Goal: Obtain resource: Obtain resource

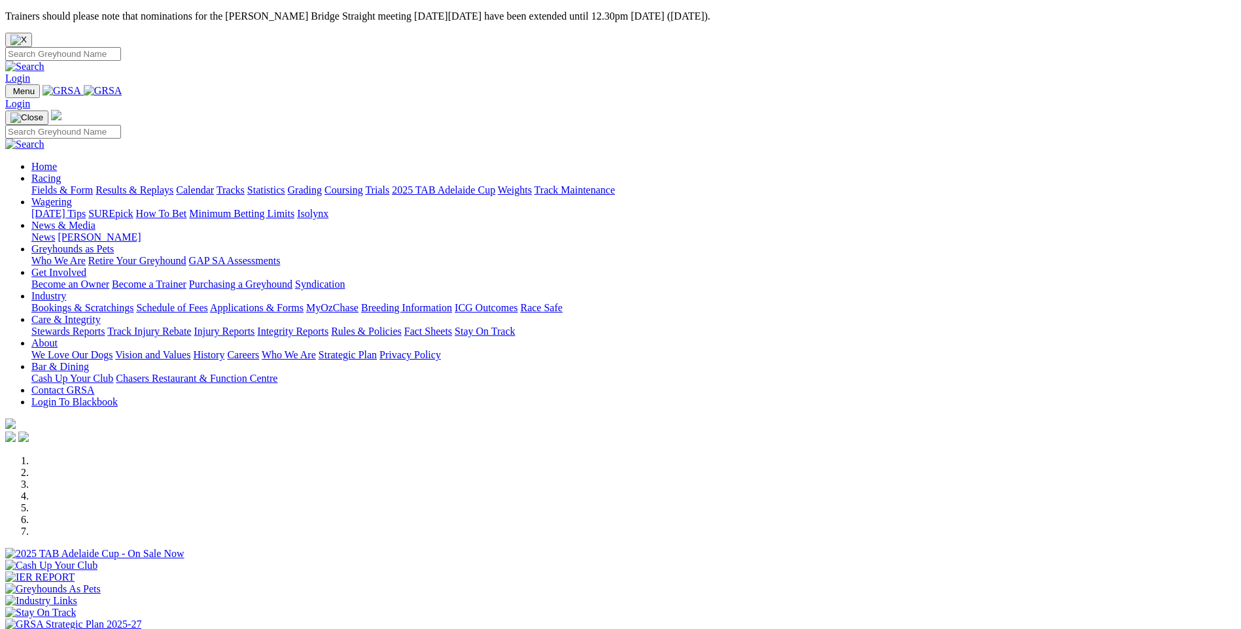
scroll to position [327, 0]
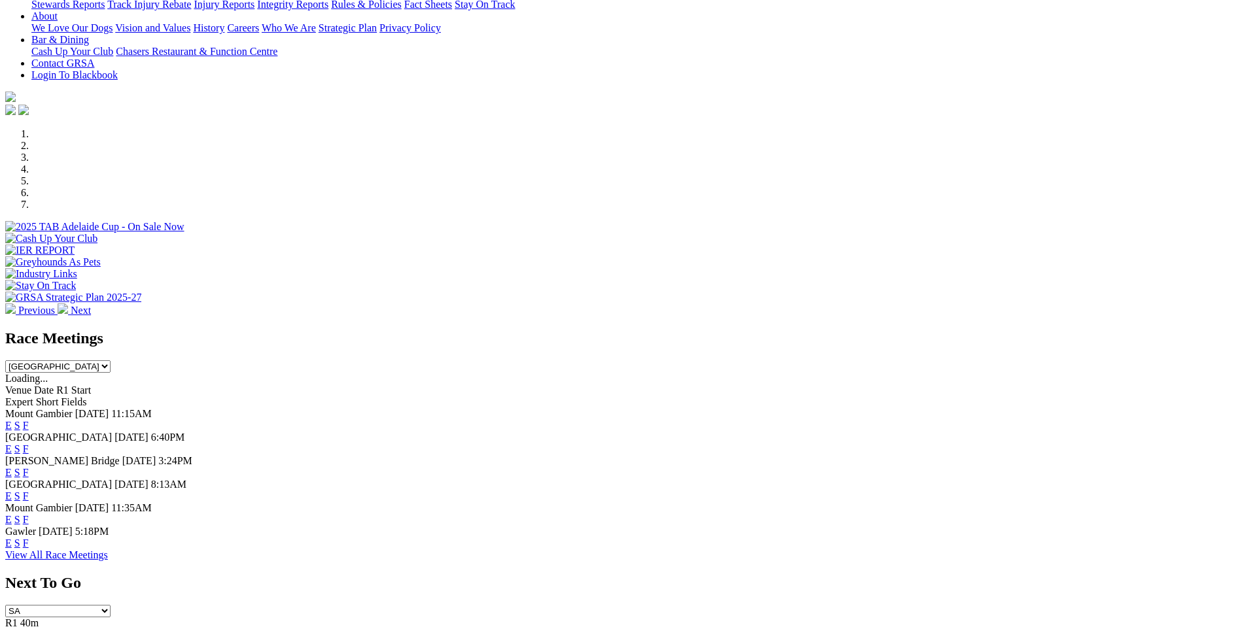
click at [29, 538] on link "F" at bounding box center [26, 543] width 6 height 11
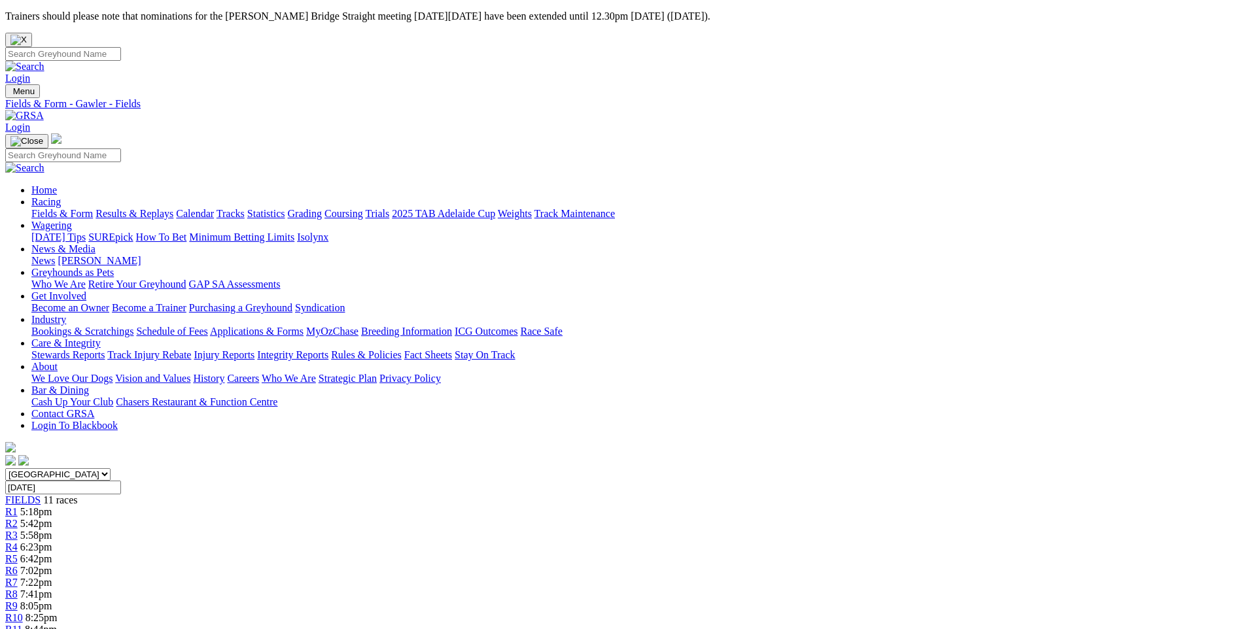
click at [93, 208] on link "Fields & Form" at bounding box center [61, 213] width 61 height 11
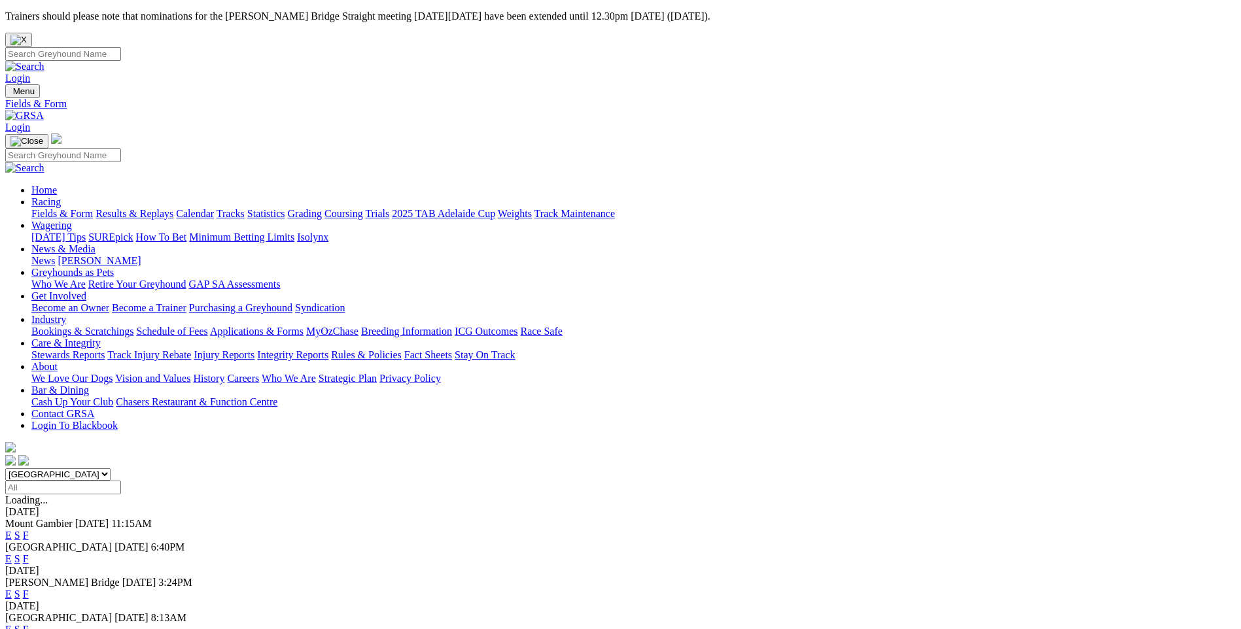
click at [29, 553] on link "F" at bounding box center [26, 558] width 6 height 11
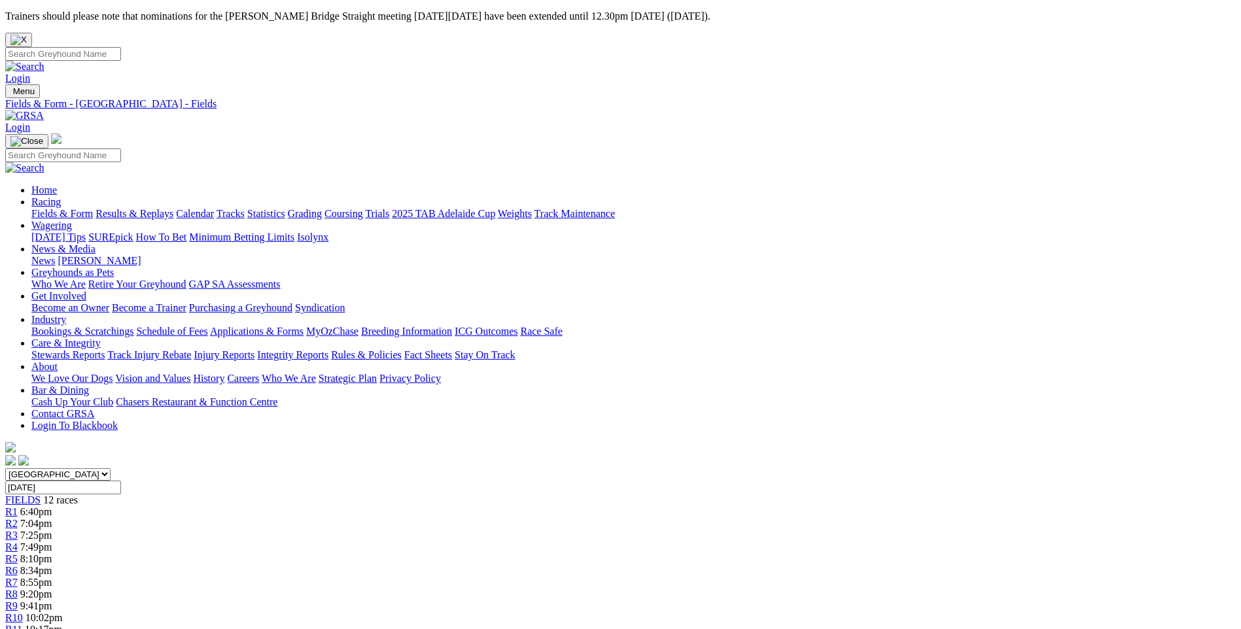
scroll to position [196, 0]
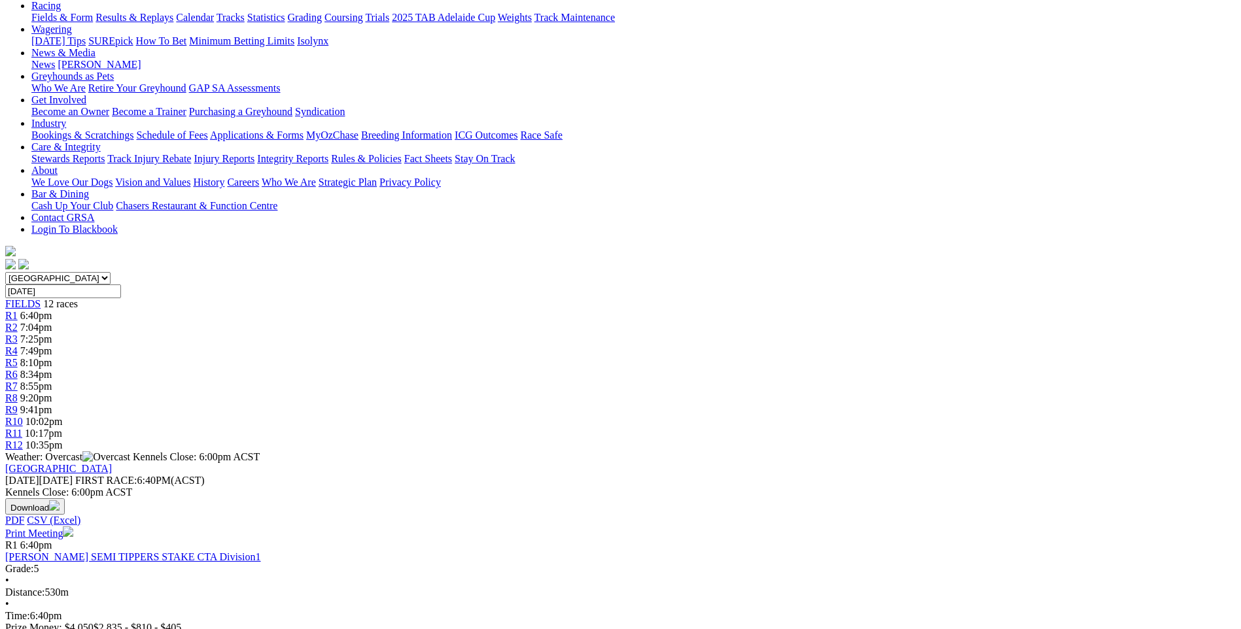
click at [73, 528] on link "Print Meeting" at bounding box center [39, 533] width 68 height 11
